Goal: Information Seeking & Learning: Compare options

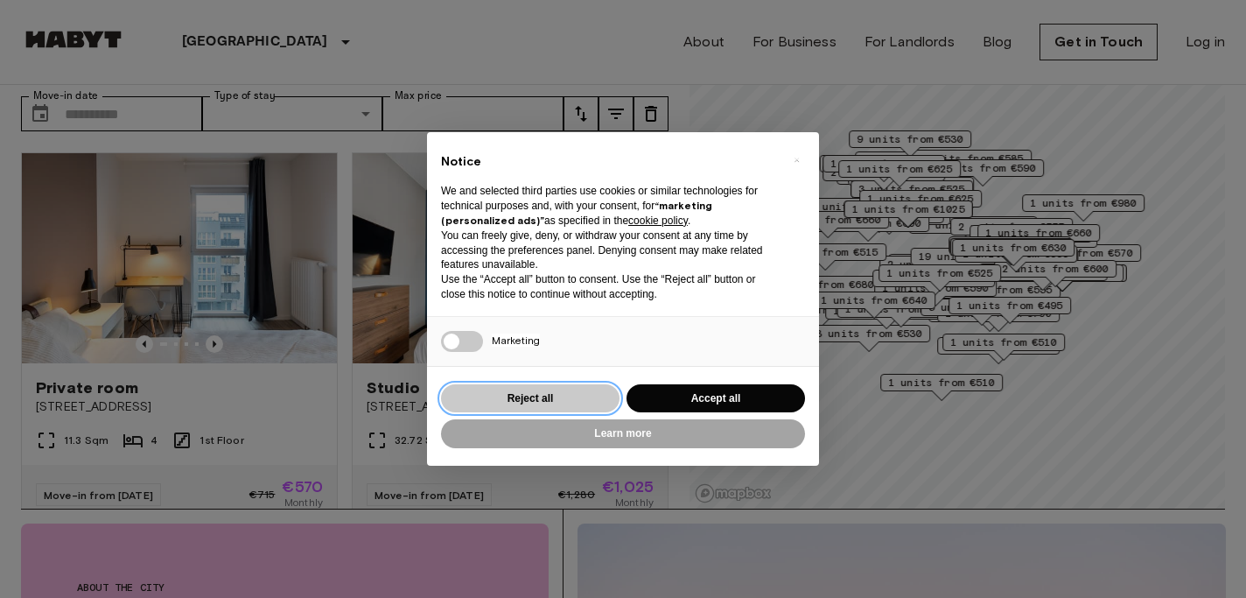
click at [576, 399] on button "Reject all" at bounding box center [530, 398] width 178 height 29
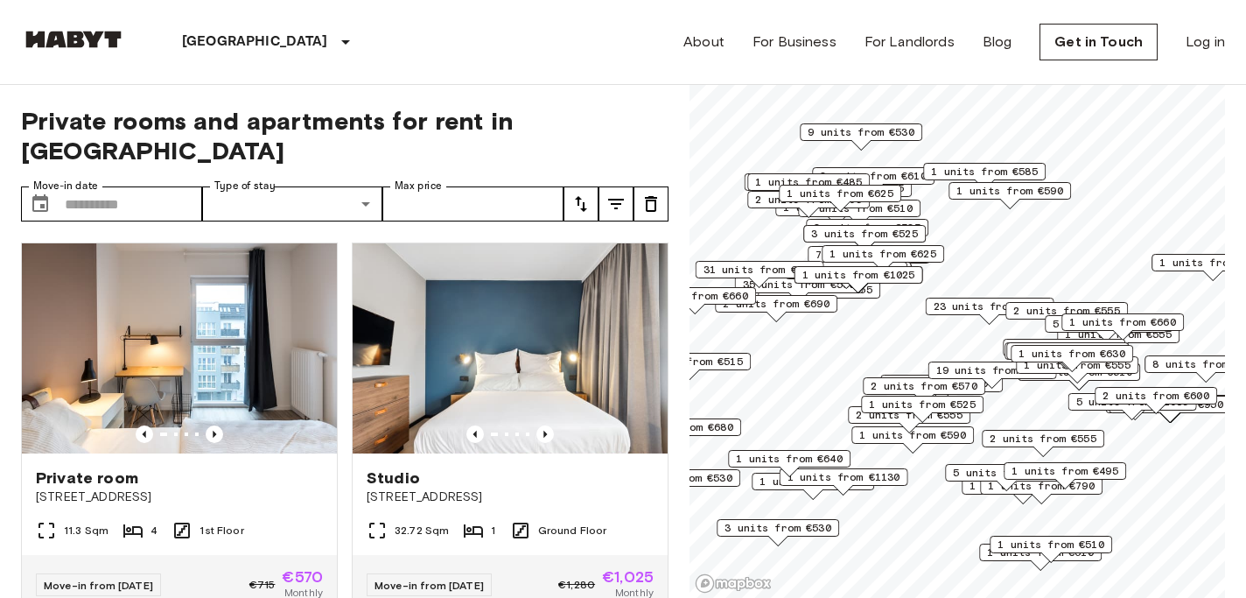
click at [583, 196] on icon "tune" at bounding box center [581, 204] width 12 height 16
click at [602, 234] on li "Lowest price" at bounding box center [650, 238] width 175 height 31
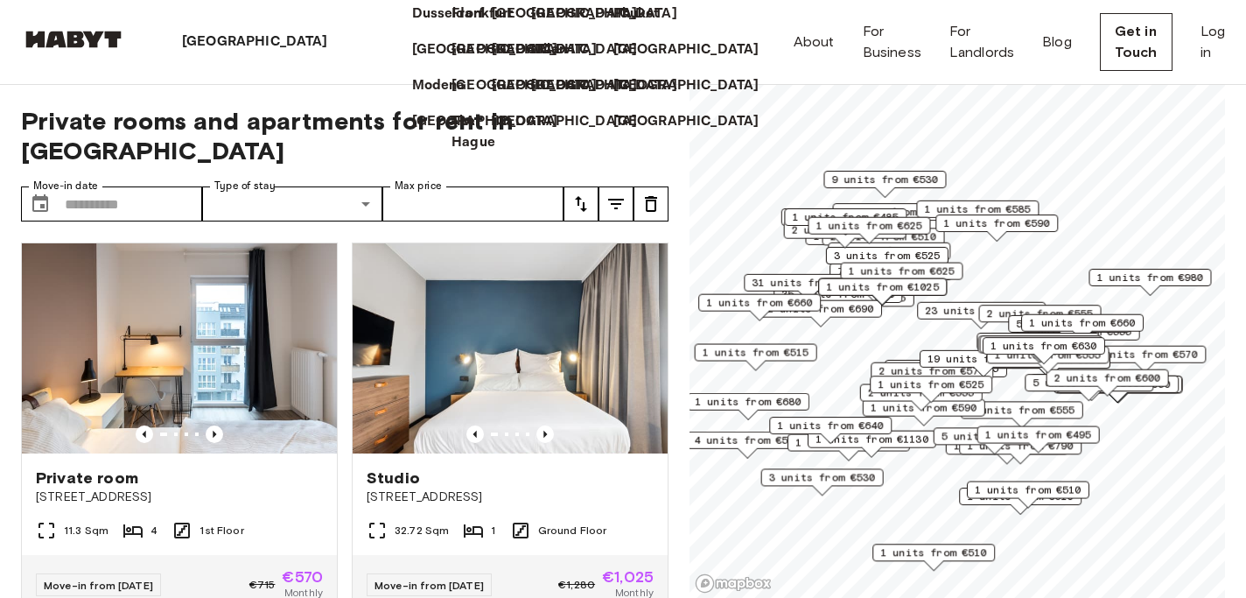
click at [213, 54] on div "[GEOGRAPHIC_DATA]" at bounding box center [258, 42] width 265 height 84
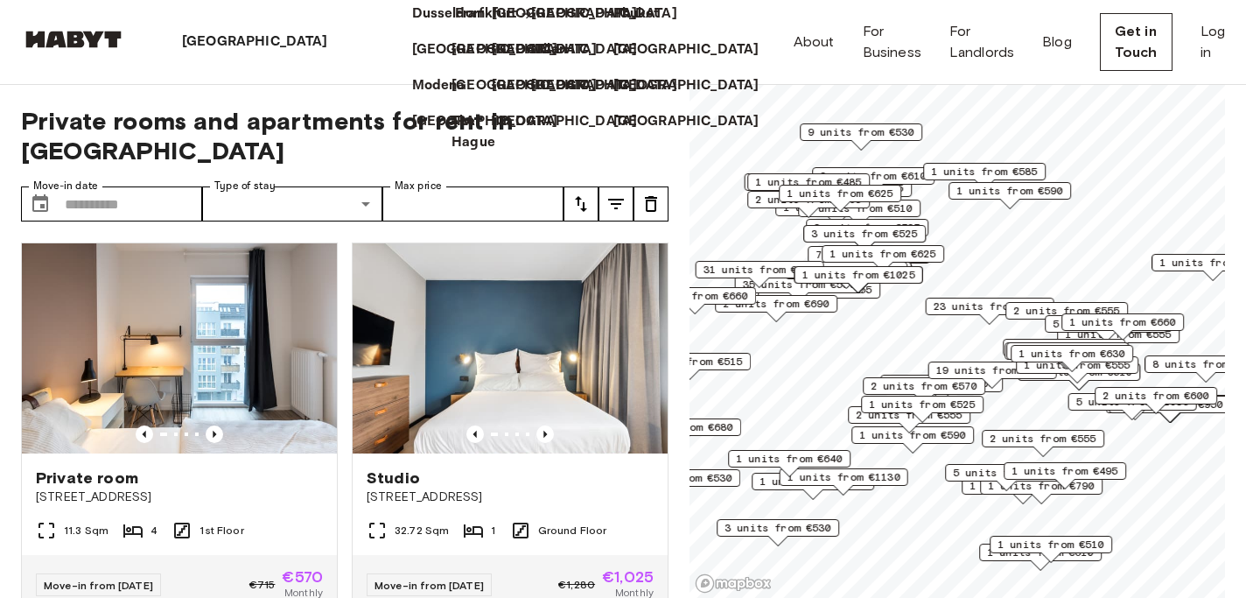
click at [455, 24] on p "Frankfurt" at bounding box center [485, 13] width 61 height 21
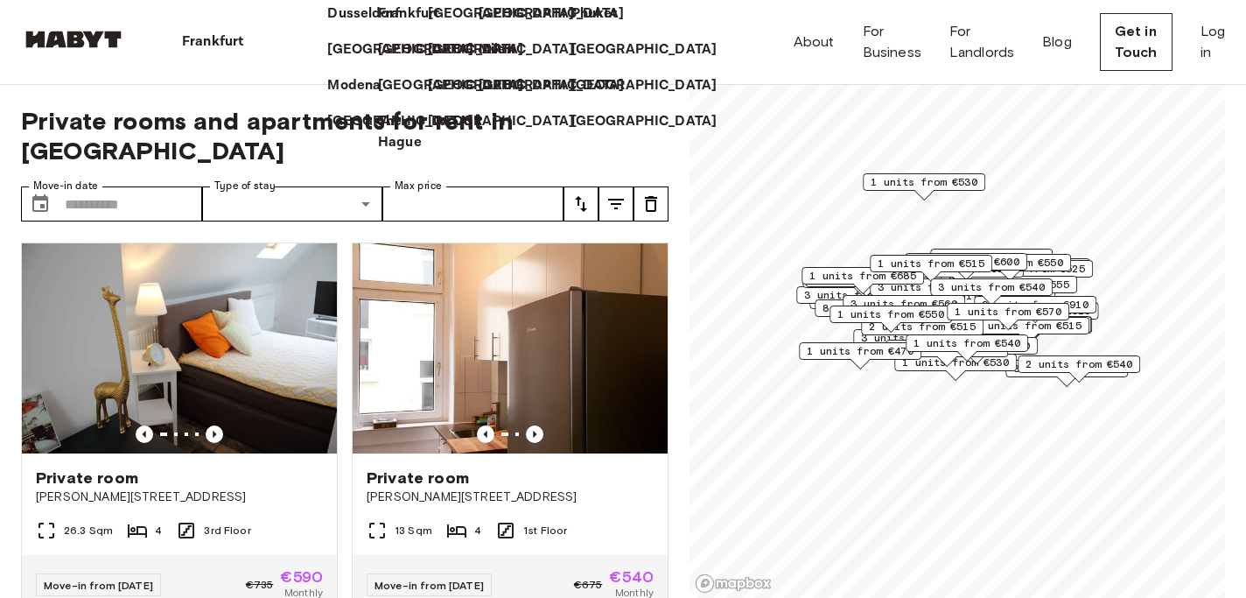
click at [8, 463] on div "Private room De-Neufville Straße 8 26.3 Sqm 4 3rd Floor Move-in from 20 Aug 25 …" at bounding box center [172, 421] width 331 height 387
click at [226, 51] on p "Frankfurt" at bounding box center [212, 41] width 61 height 21
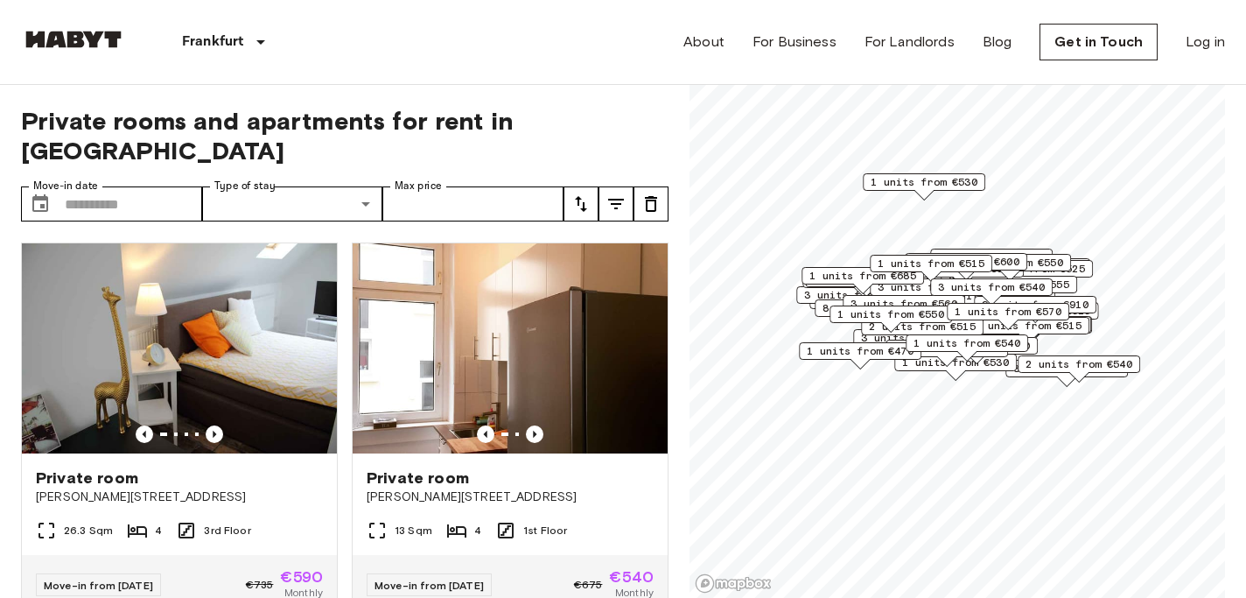
click at [592, 186] on button "tune" at bounding box center [580, 203] width 35 height 35
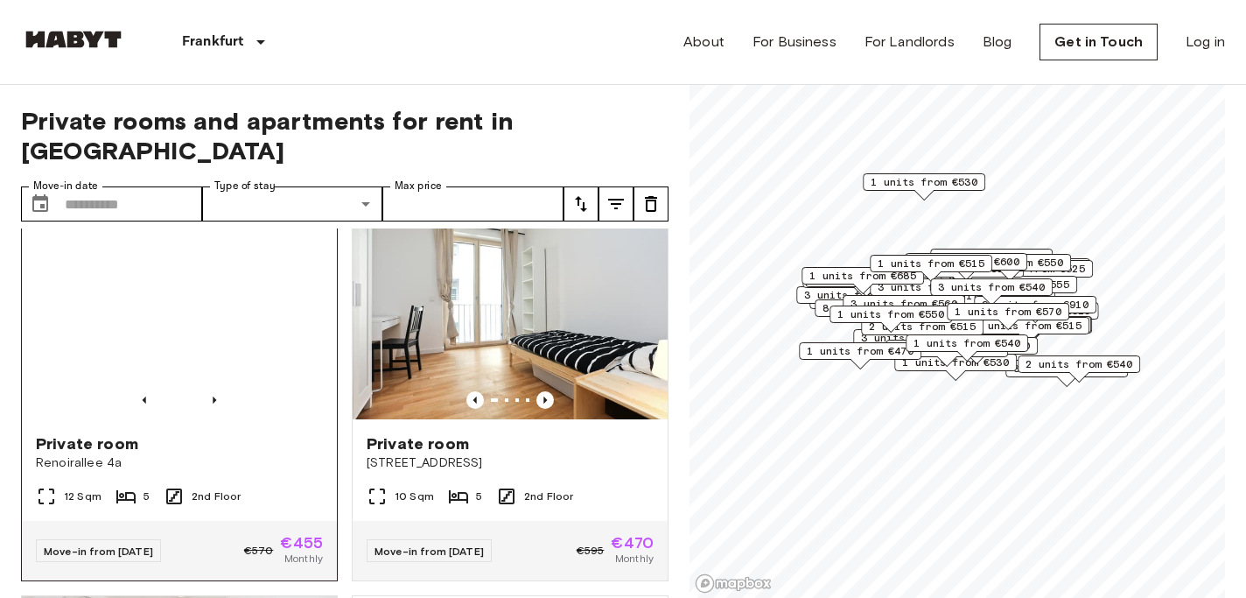
scroll to position [46, 0]
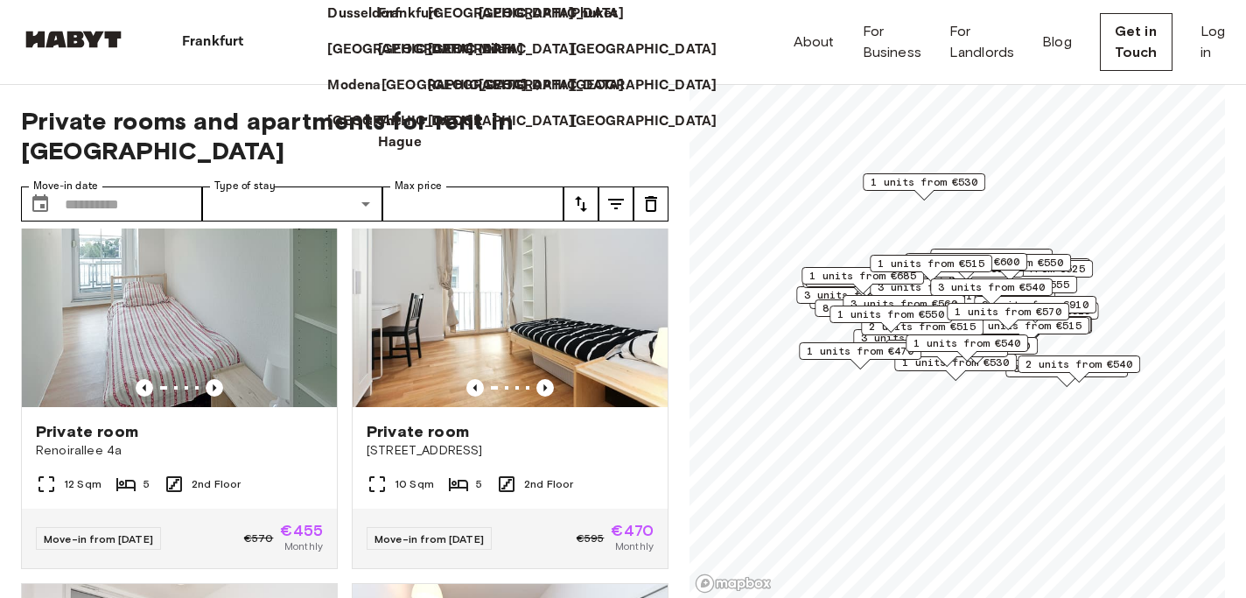
click at [381, 96] on p "[GEOGRAPHIC_DATA]" at bounding box center [454, 85] width 146 height 21
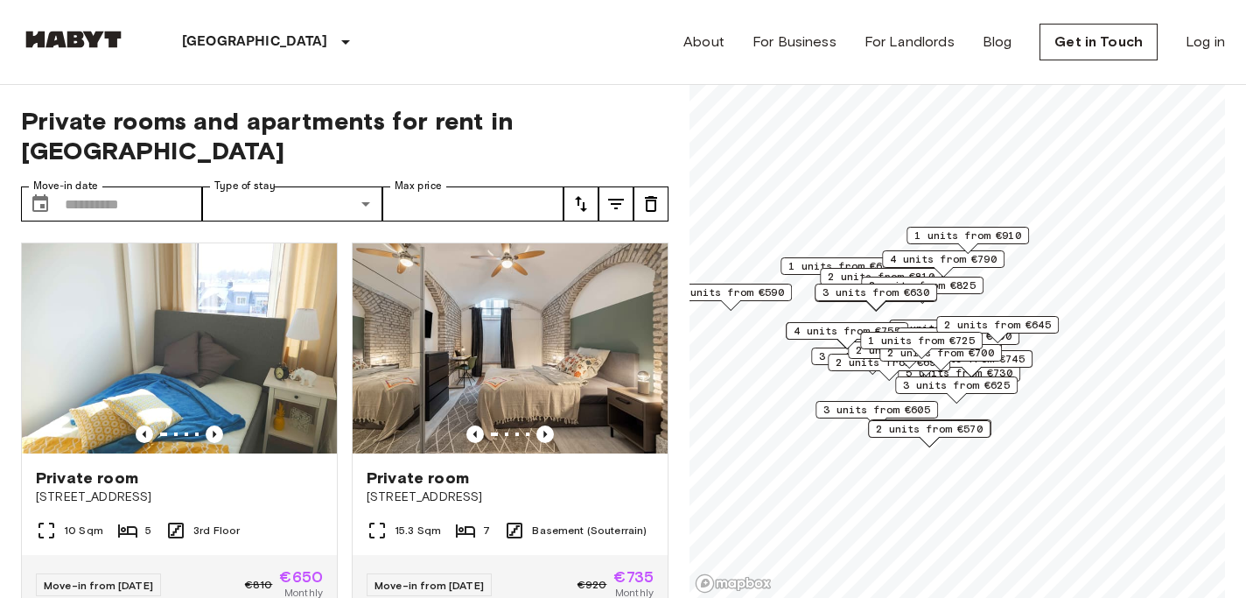
click at [573, 193] on icon "tune" at bounding box center [580, 203] width 21 height 21
